Goal: Transaction & Acquisition: Purchase product/service

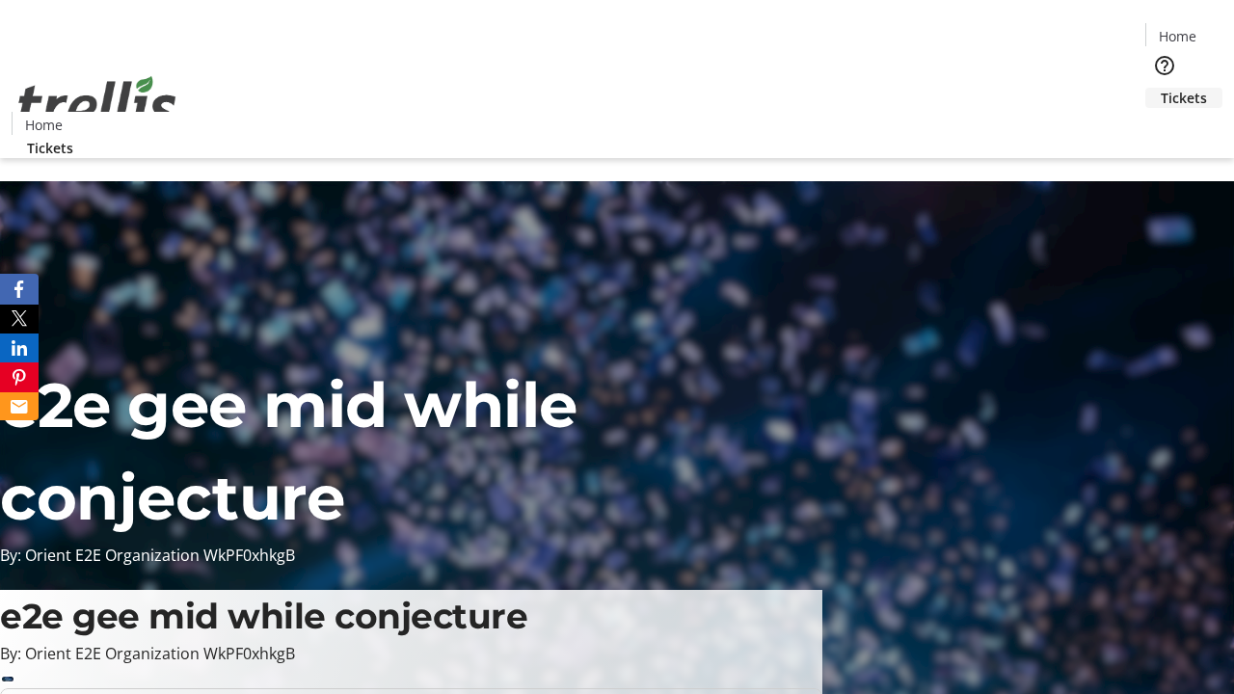
click at [1161, 88] on span "Tickets" at bounding box center [1184, 98] width 46 height 20
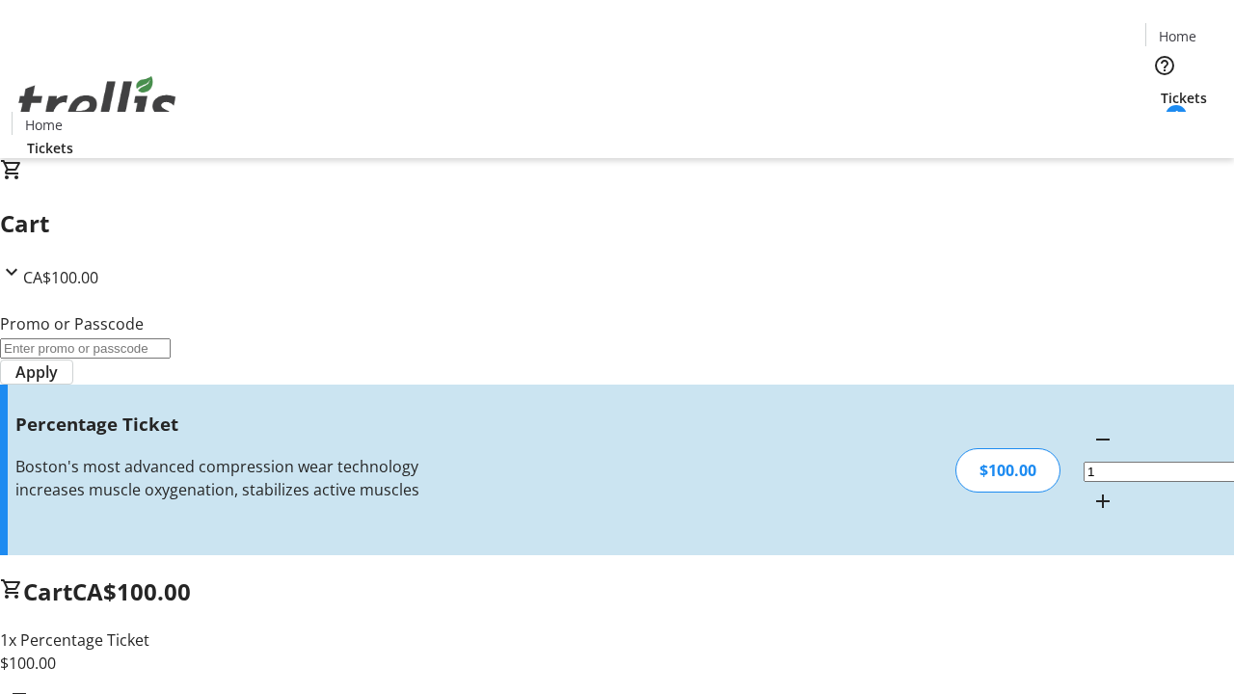
type input "FOO"
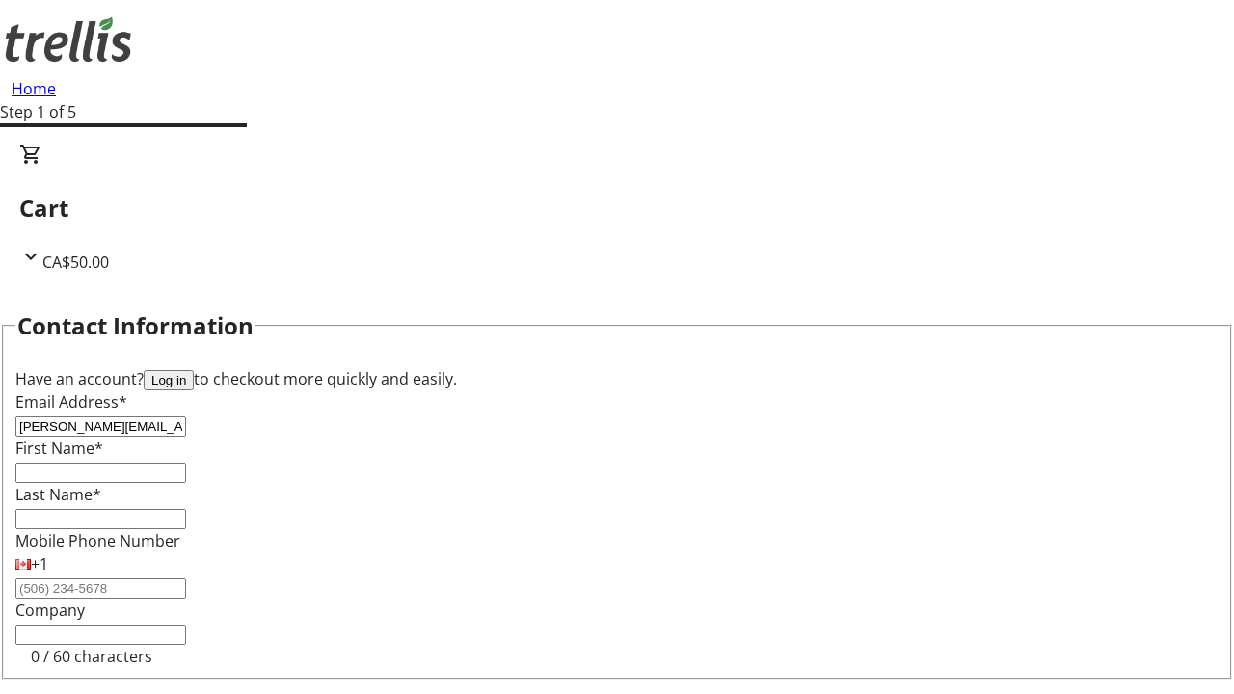
type input "[PERSON_NAME][EMAIL_ADDRESS][DOMAIN_NAME]"
type input "[PERSON_NAME]"
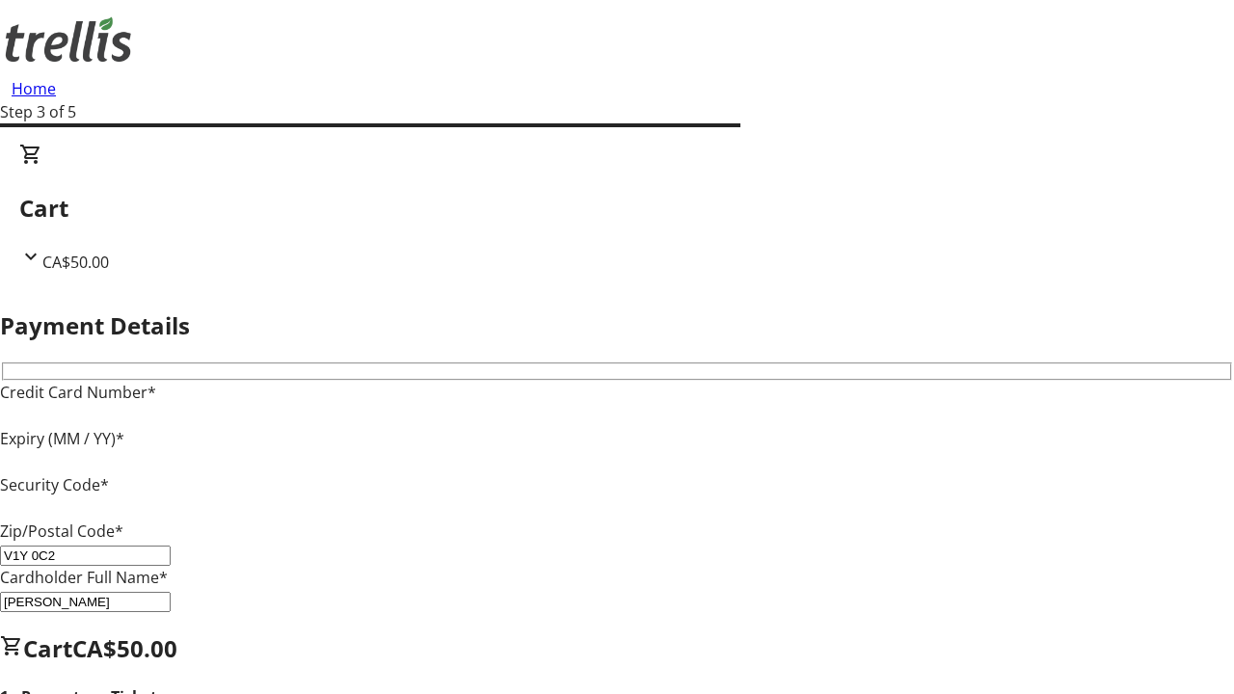
type input "V1Y 0C2"
